Goal: Download file/media

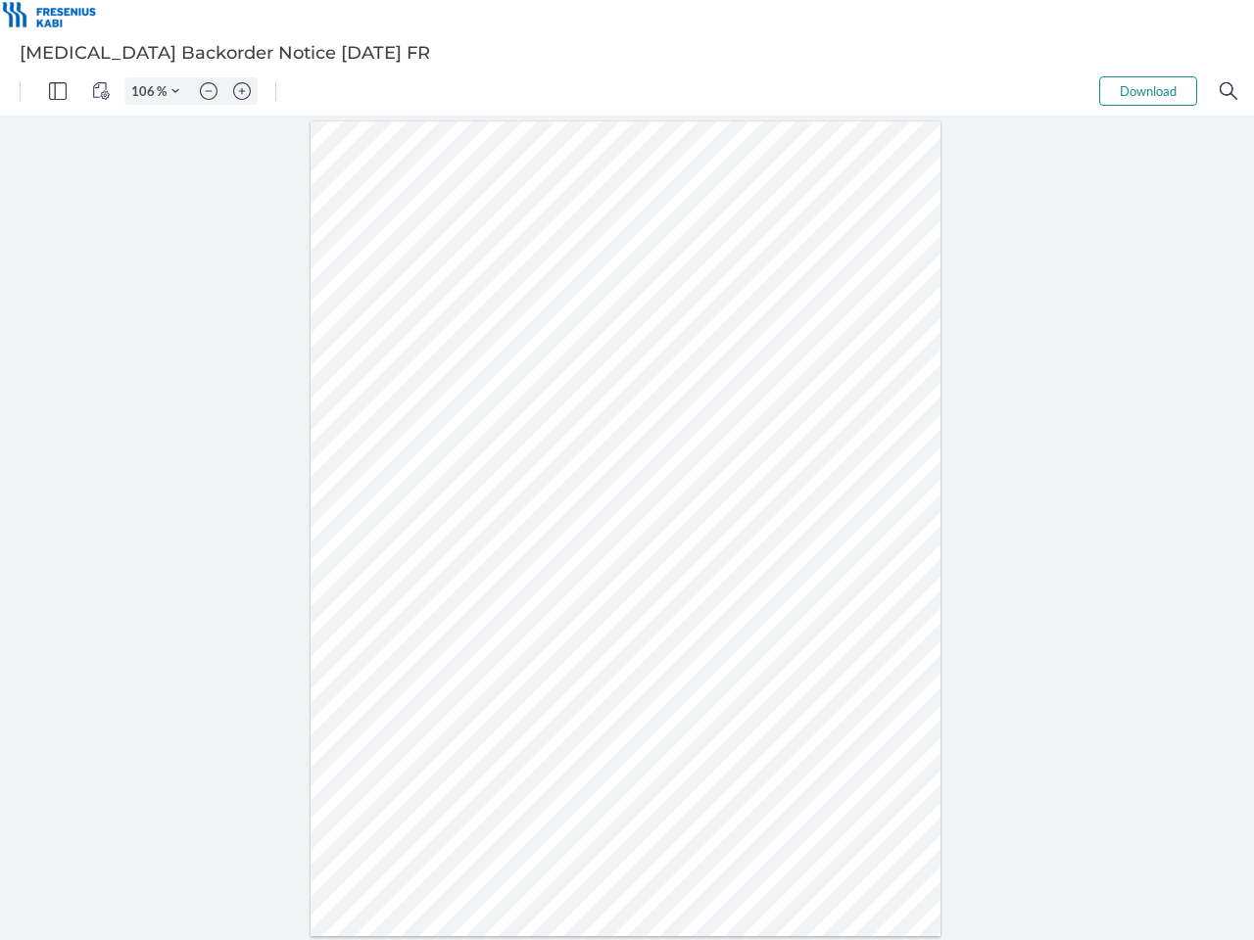
click at [58, 91] on img "Panel" at bounding box center [58, 91] width 18 height 18
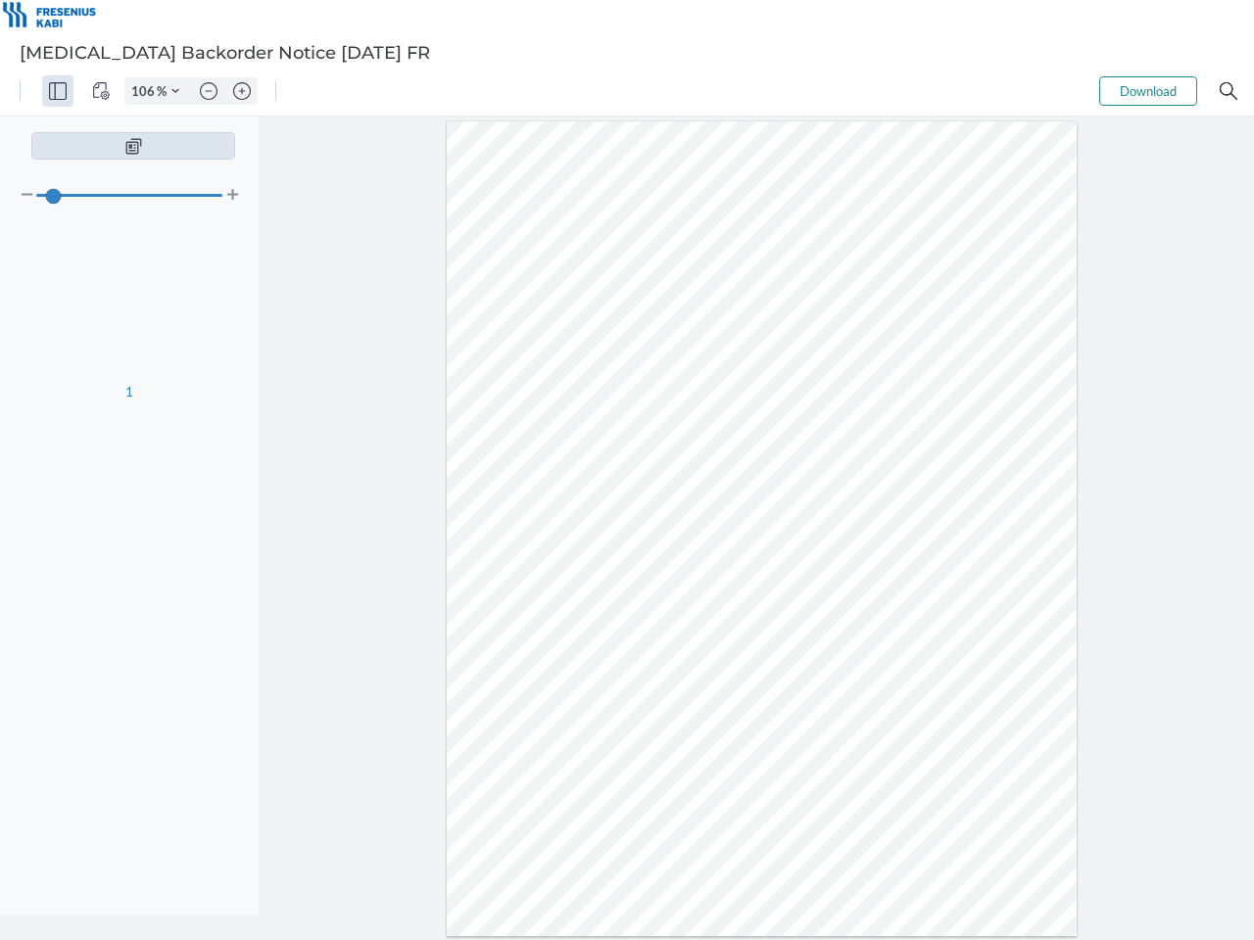
click at [101, 91] on img "View Controls" at bounding box center [101, 91] width 18 height 18
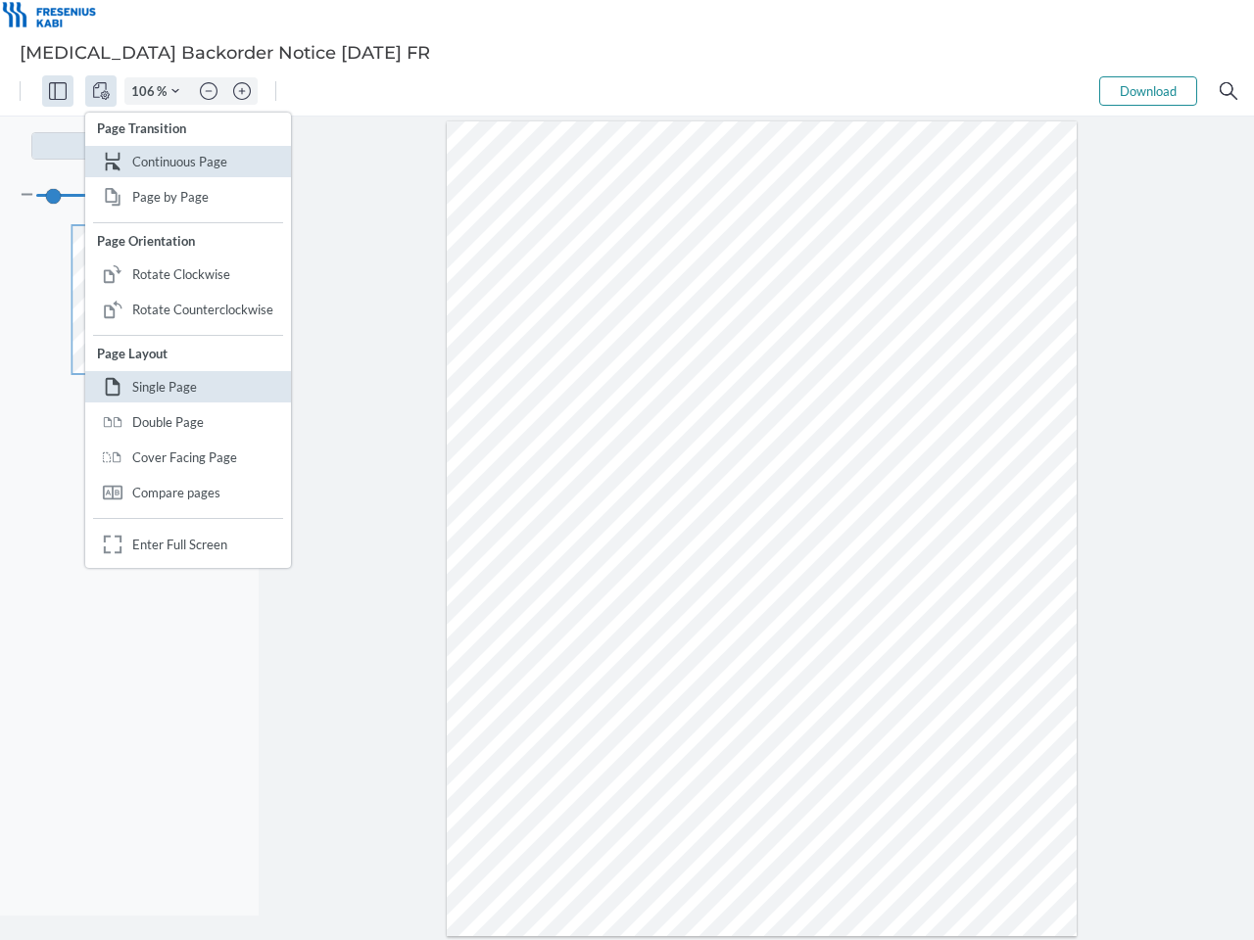
click at [146, 91] on input "106" at bounding box center [140, 91] width 31 height 18
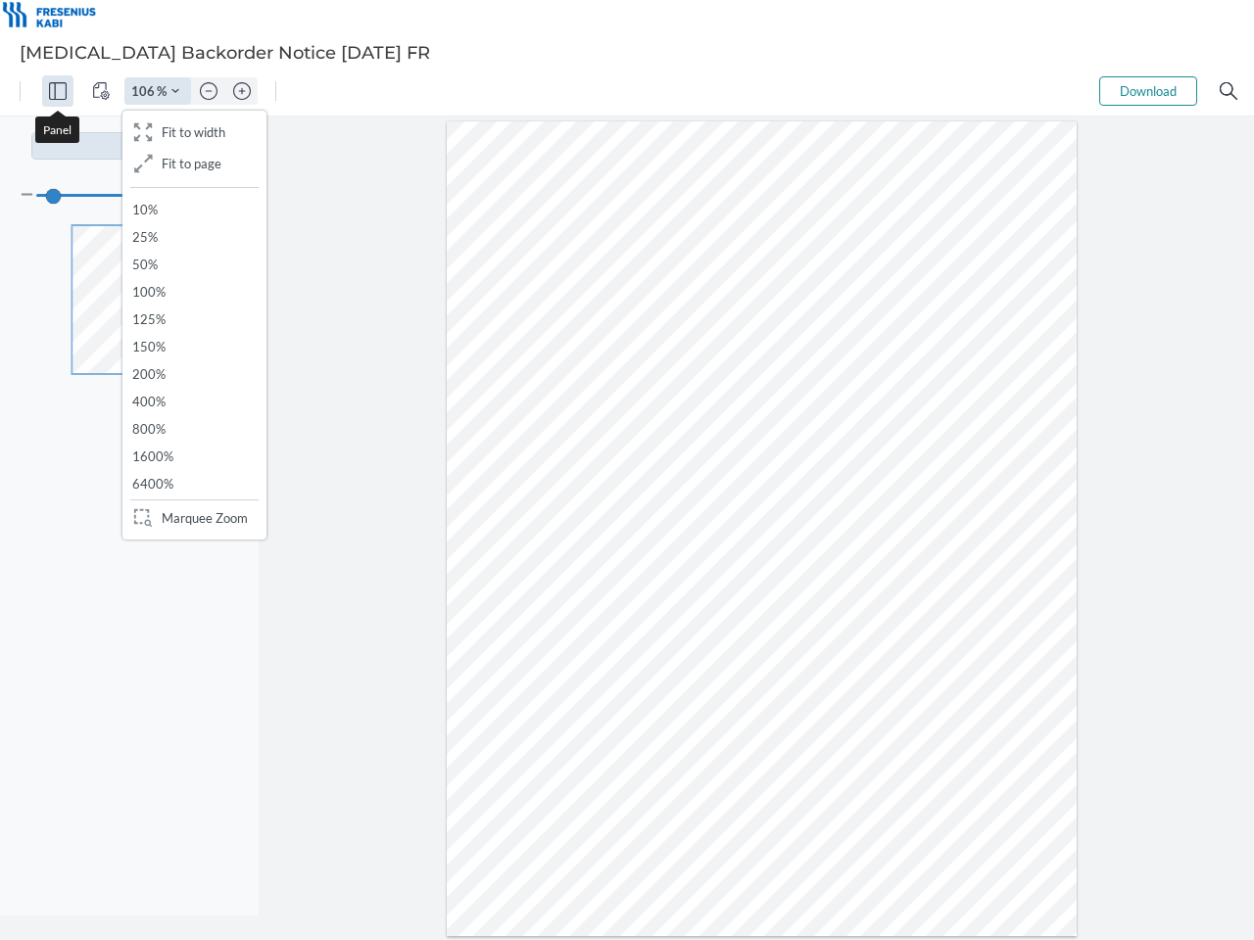
click at [175, 91] on img "Zoom Controls" at bounding box center [175, 91] width 8 height 8
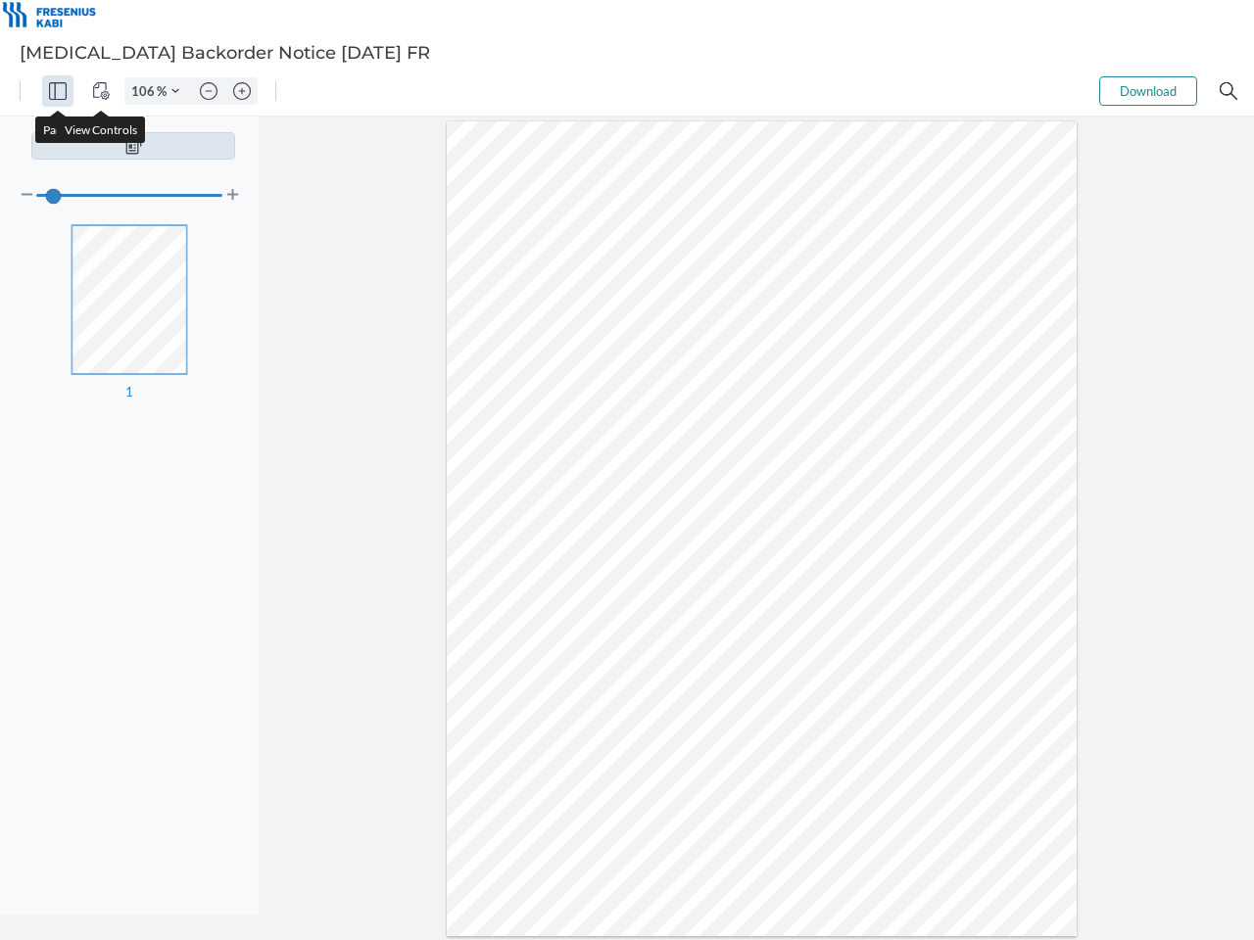
click at [209, 91] on img "Zoom out" at bounding box center [209, 91] width 18 height 18
click at [242, 91] on img "Zoom in" at bounding box center [242, 91] width 18 height 18
type input "106"
click at [1148, 91] on button "Download" at bounding box center [1148, 90] width 98 height 29
click at [1228, 91] on img "Search" at bounding box center [1229, 91] width 18 height 18
